Goal: Task Accomplishment & Management: Use online tool/utility

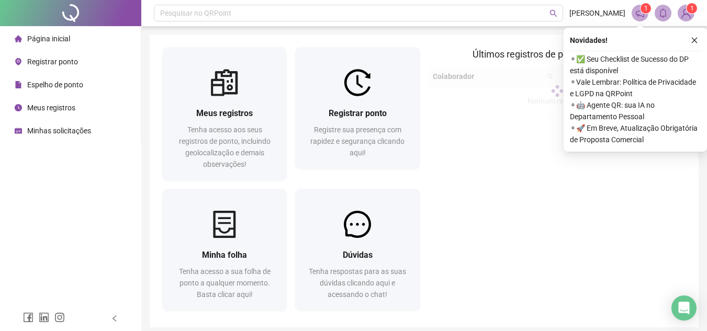
click at [60, 58] on span "Registrar ponto" at bounding box center [52, 62] width 51 height 8
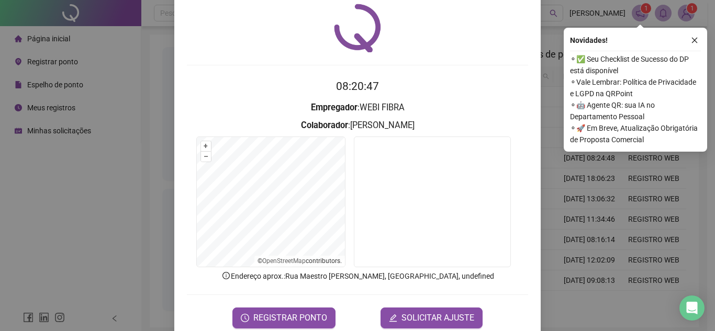
scroll to position [52, 0]
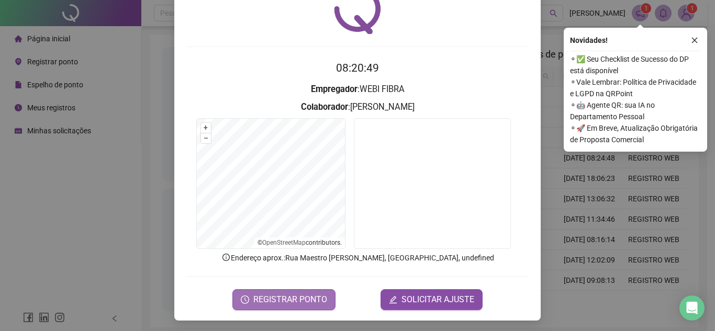
click at [286, 299] on span "REGISTRAR PONTO" at bounding box center [290, 300] width 74 height 13
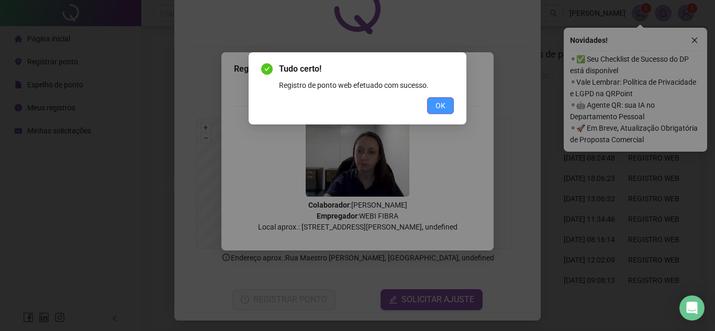
click at [442, 106] on span "OK" at bounding box center [441, 106] width 10 height 12
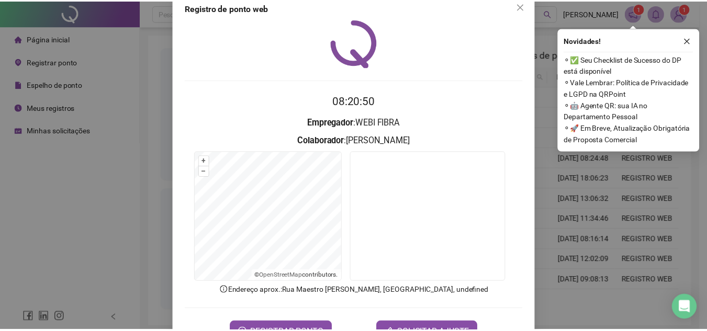
scroll to position [0, 0]
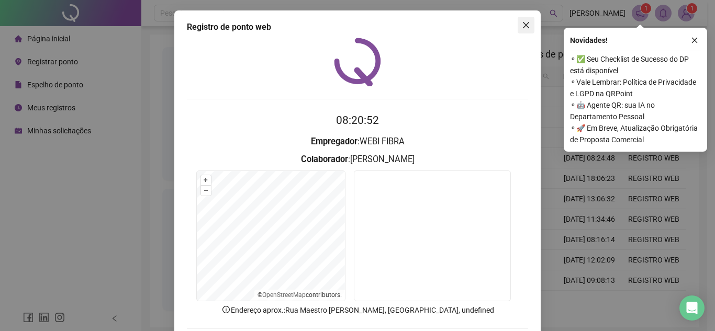
click at [522, 26] on icon "close" at bounding box center [526, 25] width 8 height 8
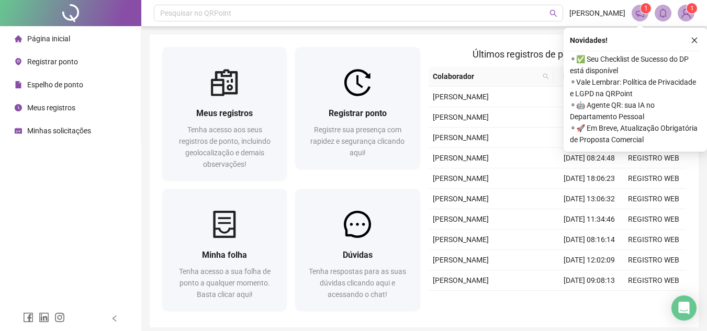
click at [62, 129] on span "Minhas solicitações" at bounding box center [59, 131] width 64 height 8
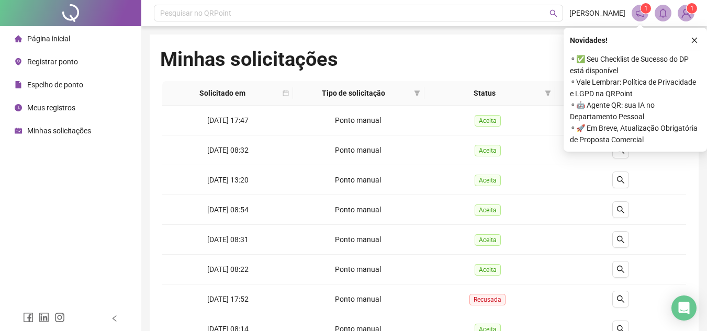
click at [67, 106] on span "Meus registros" at bounding box center [51, 108] width 48 height 8
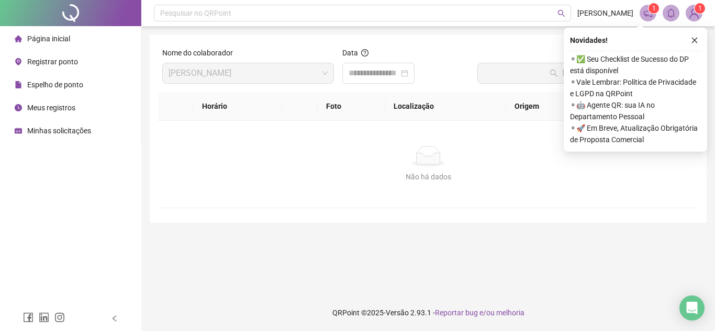
click at [74, 88] on span "Espelho de ponto" at bounding box center [55, 85] width 56 height 8
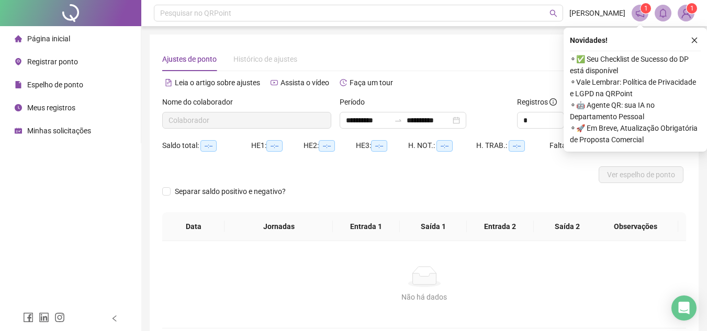
type input "**********"
click at [695, 36] on button "button" at bounding box center [694, 40] width 13 height 13
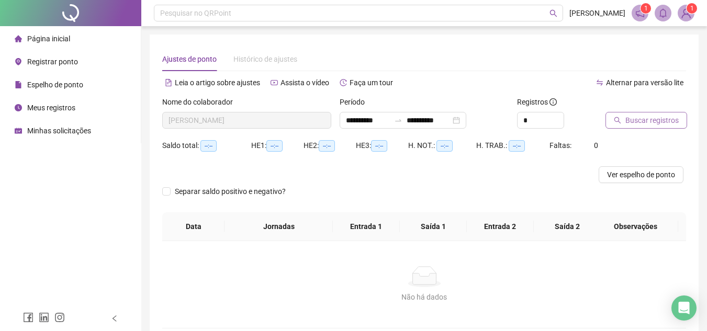
click at [648, 124] on span "Buscar registros" at bounding box center [652, 121] width 53 height 12
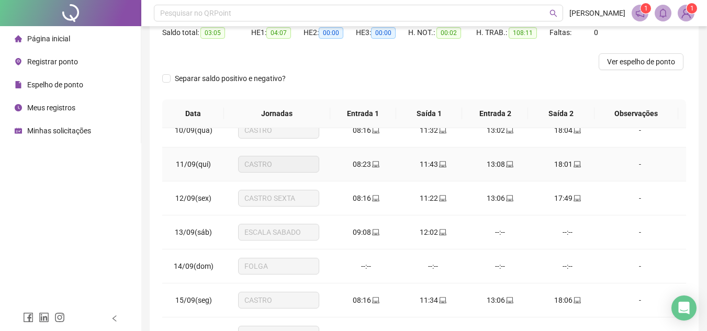
scroll to position [191, 0]
